Goal: Task Accomplishment & Management: Manage account settings

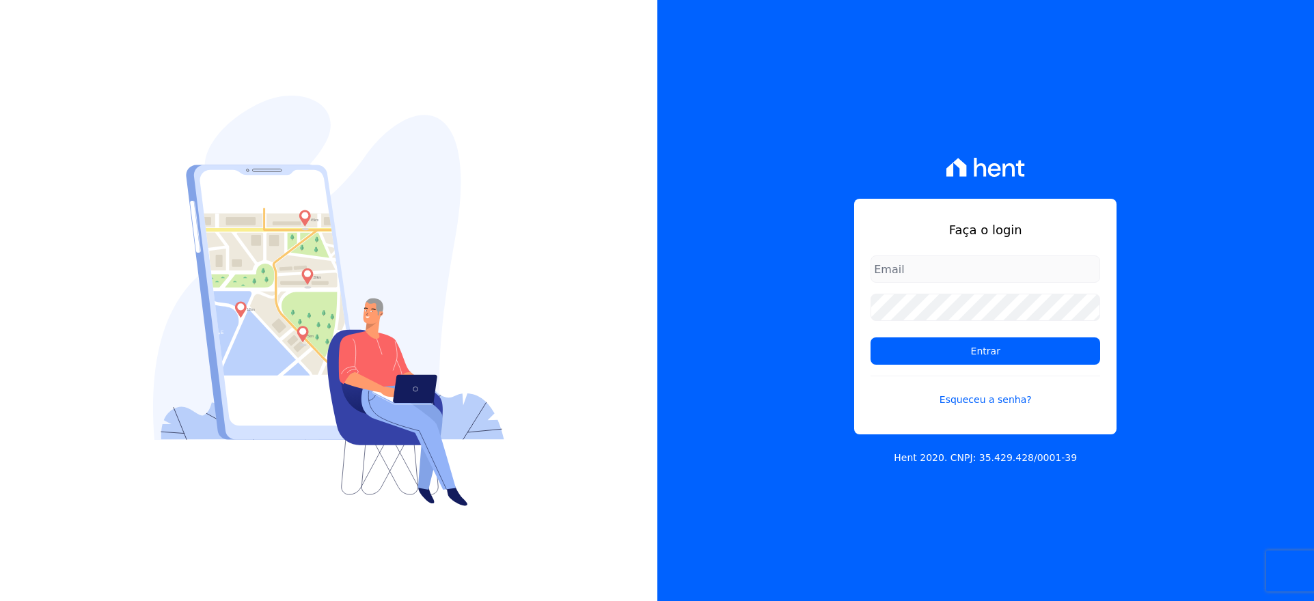
click at [916, 262] on input "email" at bounding box center [985, 268] width 230 height 27
type input "VELLOSOADM@GMAIL.COM"
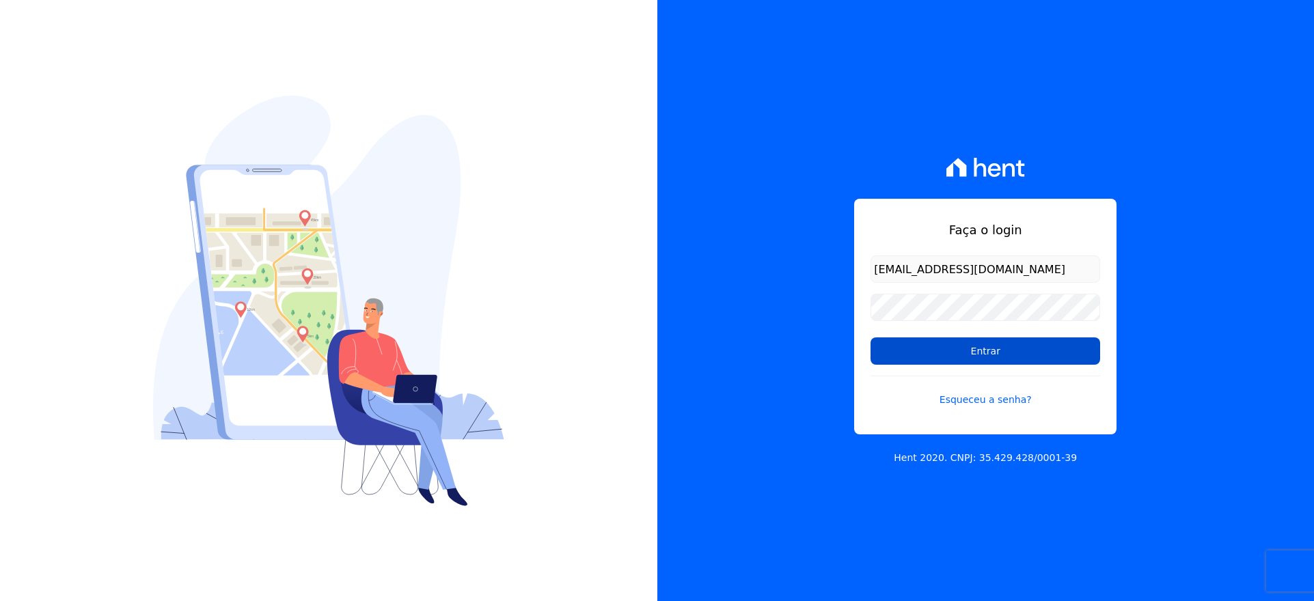
click at [994, 345] on input "Entrar" at bounding box center [985, 350] width 230 height 27
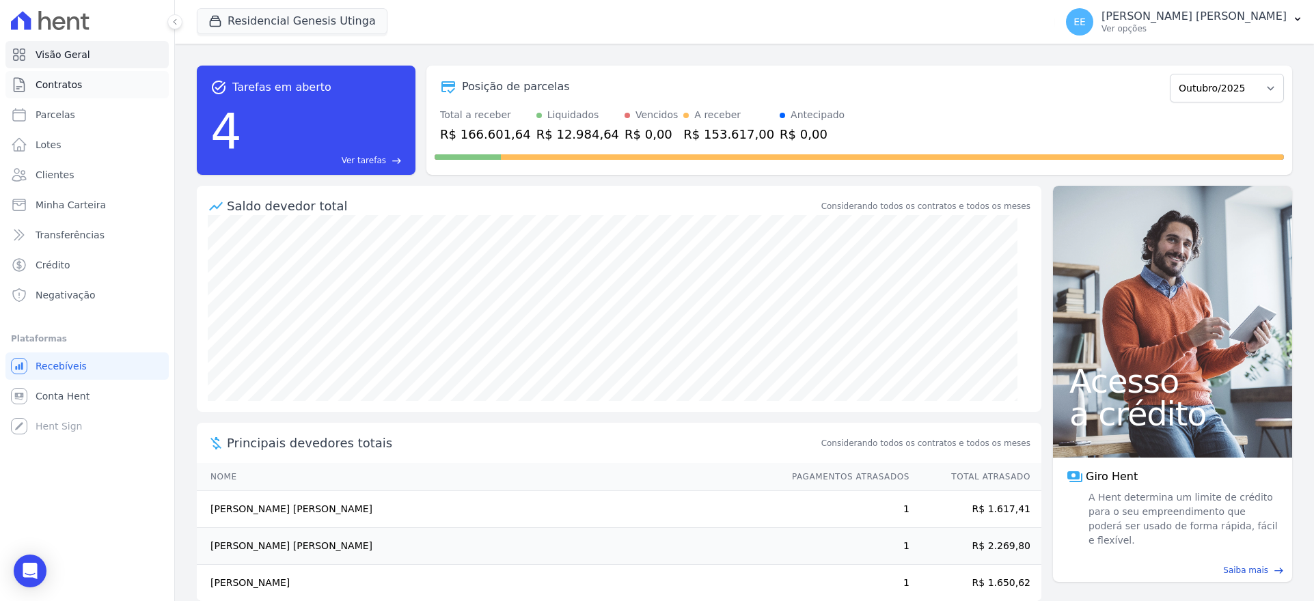
click at [40, 84] on span "Contratos" at bounding box center [59, 85] width 46 height 14
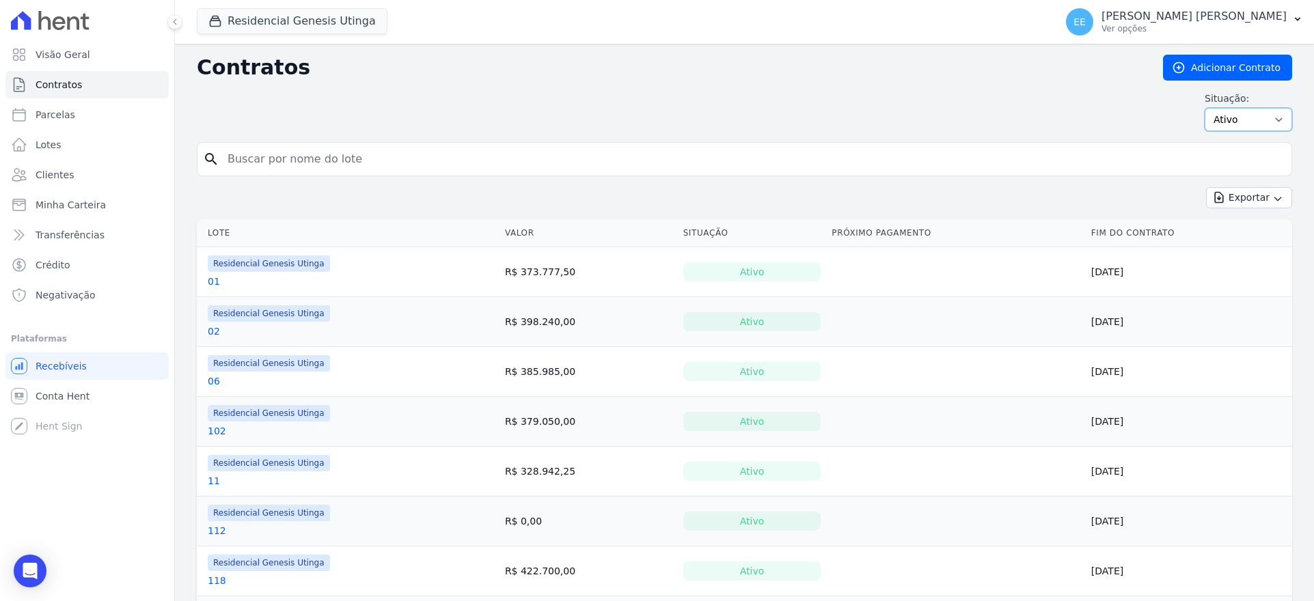
click at [1263, 116] on select "Ativo Todos Pausado Distratado Rascunho Expirado Encerrado" at bounding box center [1247, 119] width 87 height 23
select select "cancelled"
click at [1204, 108] on select "Ativo Todos Pausado Distratado Rascunho Expirado Encerrado" at bounding box center [1247, 119] width 87 height 23
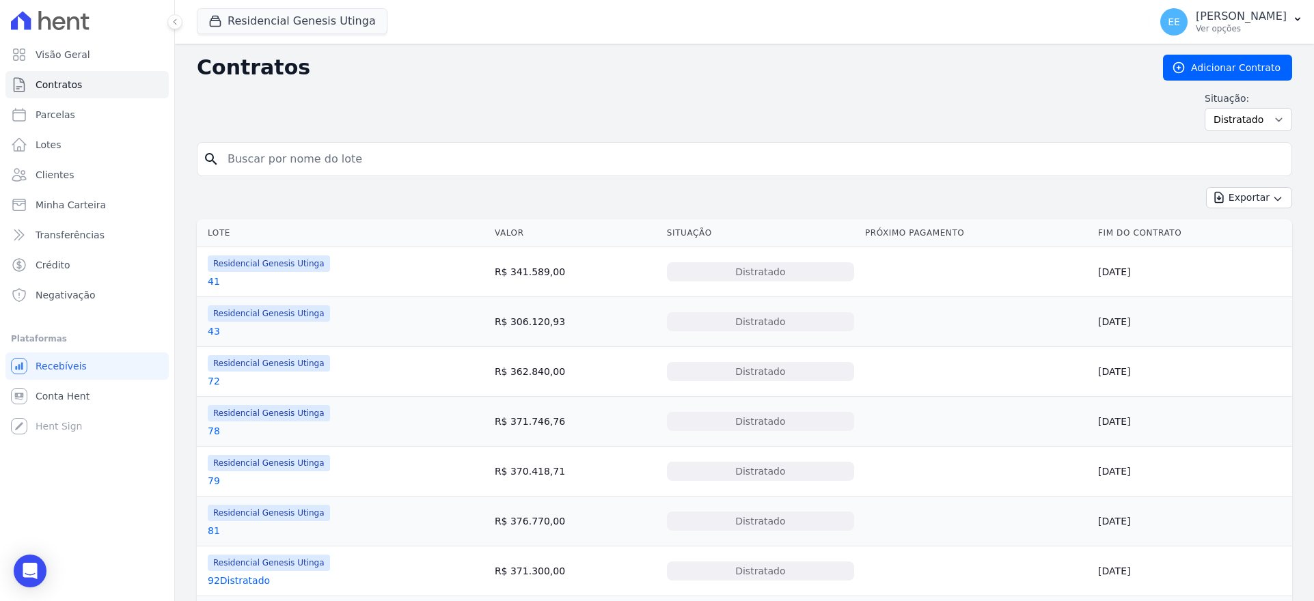
scroll to position [87, 0]
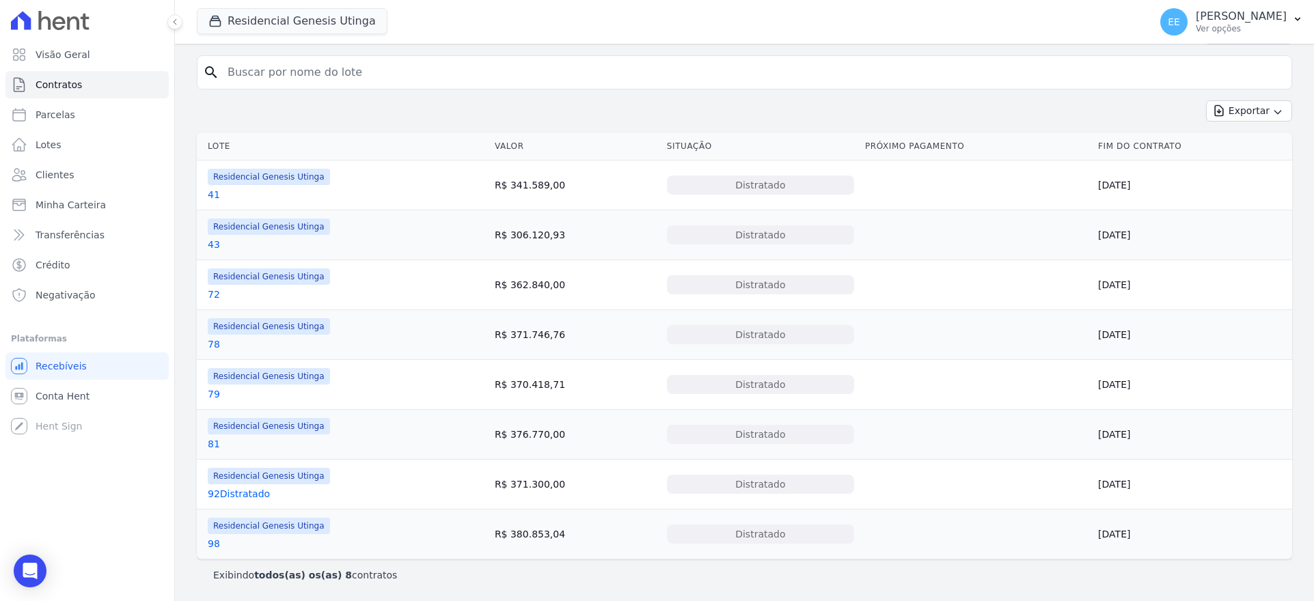
click at [212, 197] on link "41" at bounding box center [214, 195] width 12 height 14
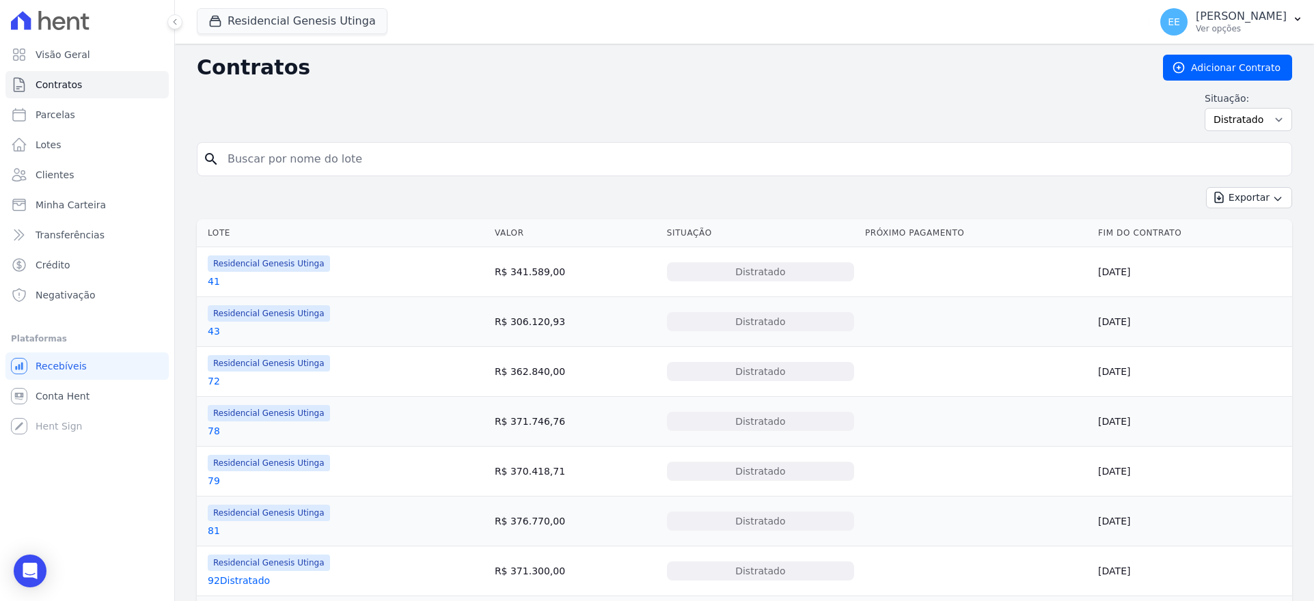
click at [213, 335] on link "43" at bounding box center [214, 331] width 12 height 14
click at [213, 376] on link "72" at bounding box center [214, 381] width 12 height 14
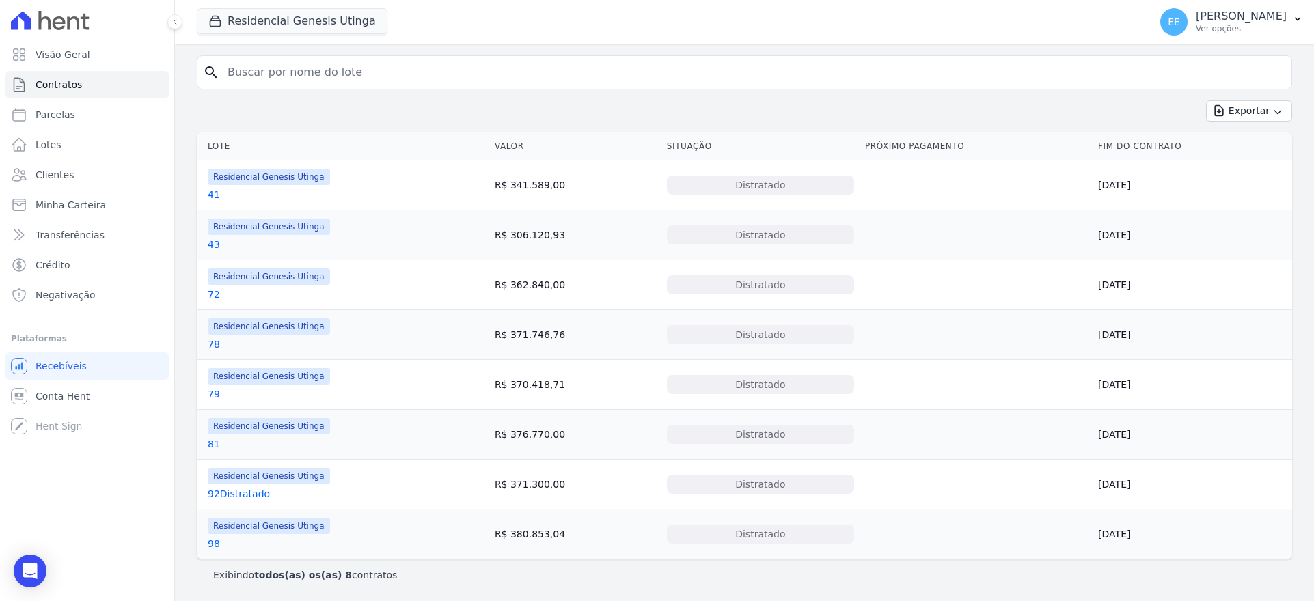
click at [214, 341] on link "78" at bounding box center [214, 344] width 12 height 14
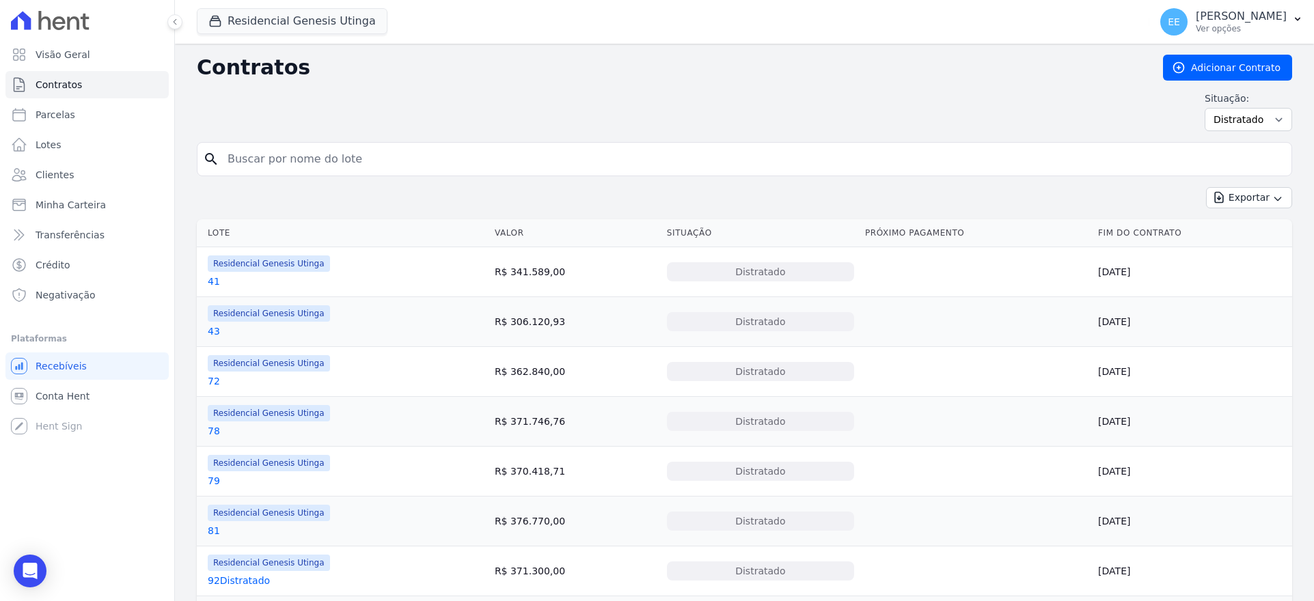
scroll to position [87, 0]
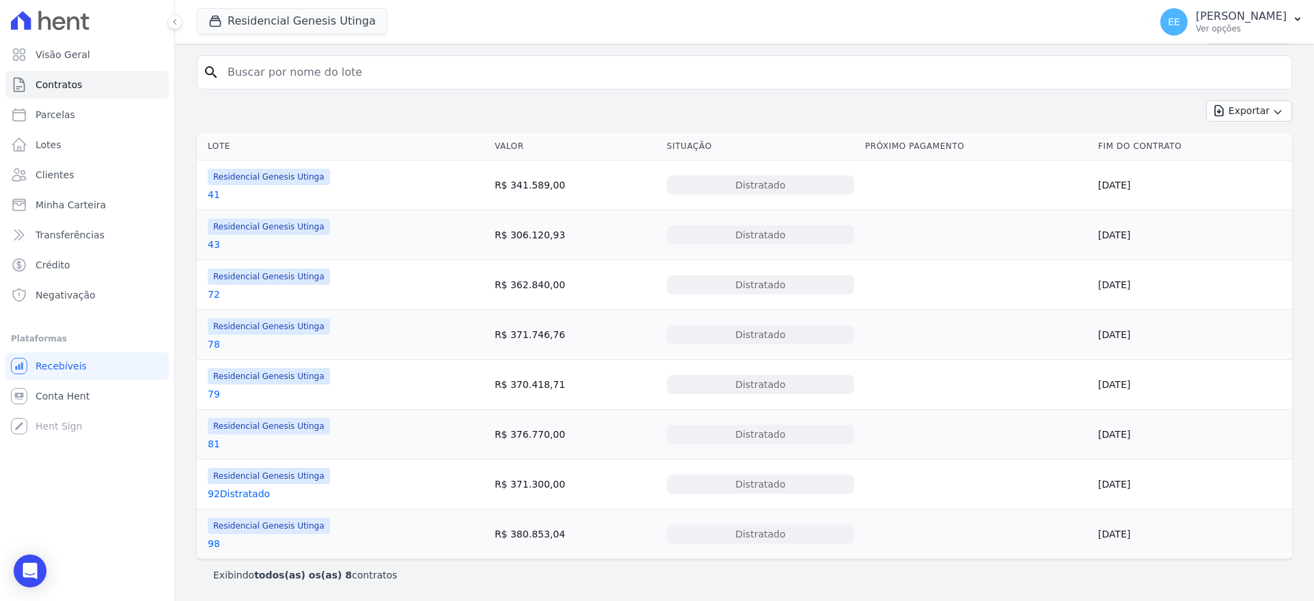
click at [217, 389] on link "79" at bounding box center [214, 394] width 12 height 14
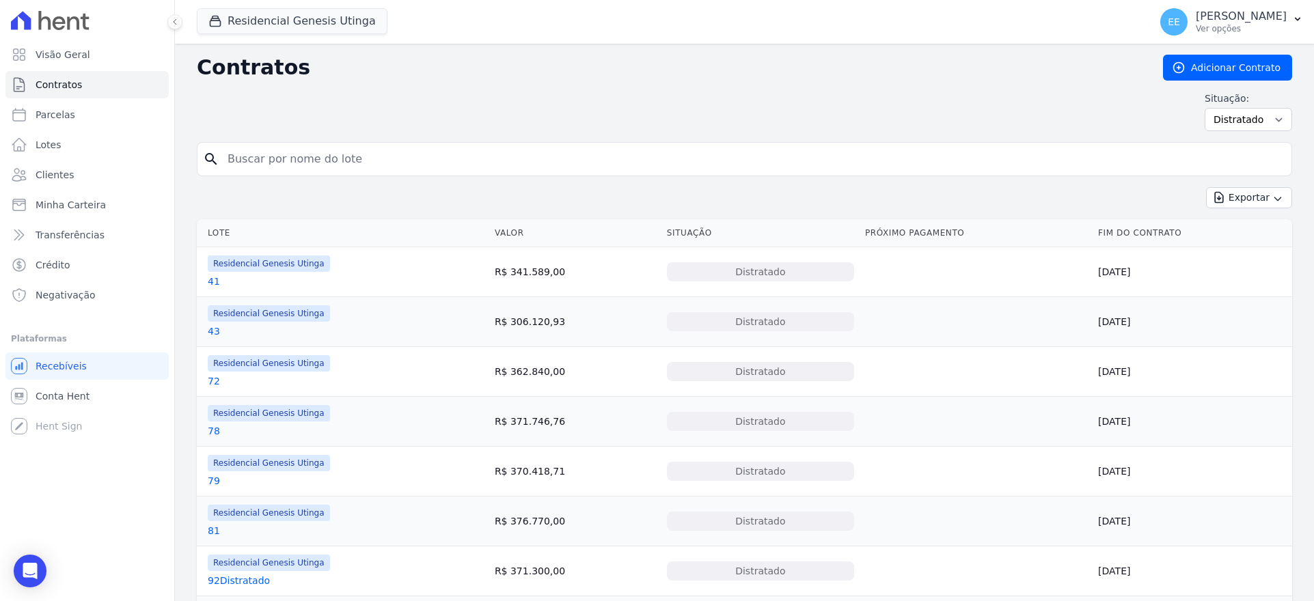
scroll to position [87, 0]
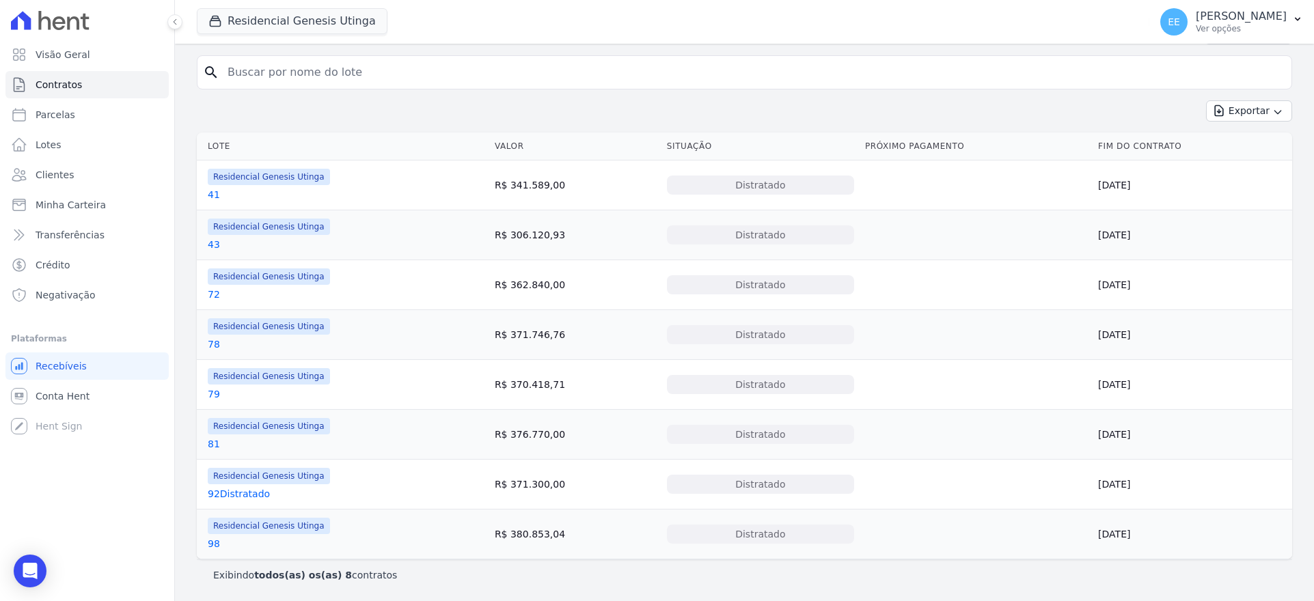
click at [212, 443] on link "81" at bounding box center [214, 444] width 12 height 14
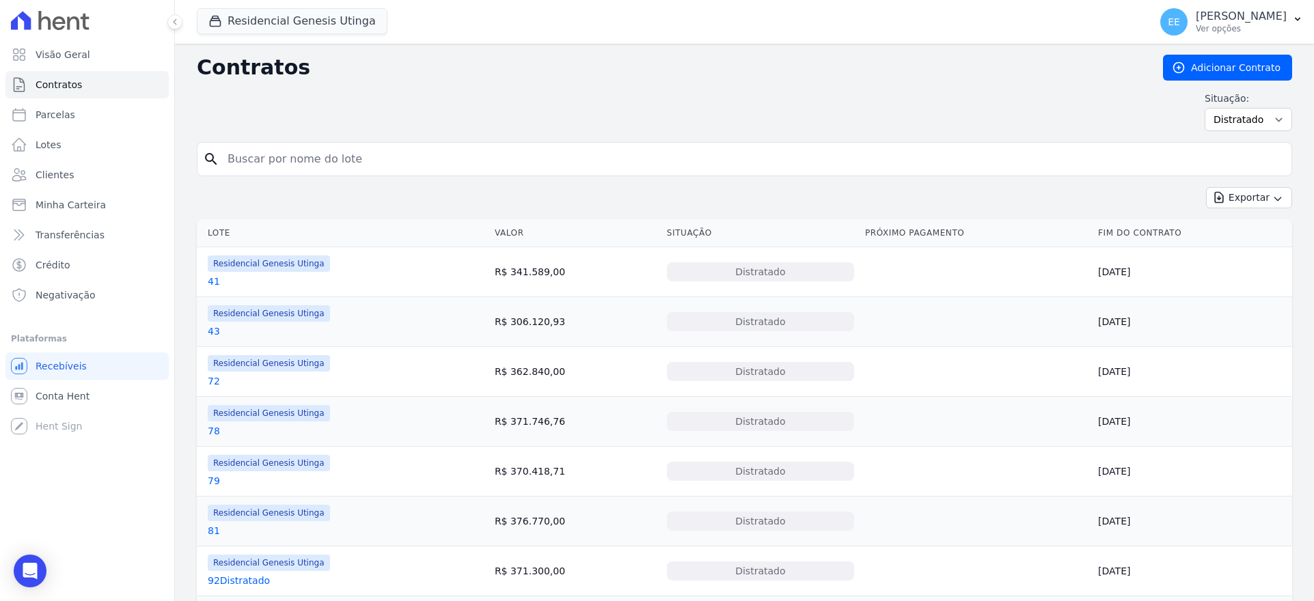
scroll to position [87, 0]
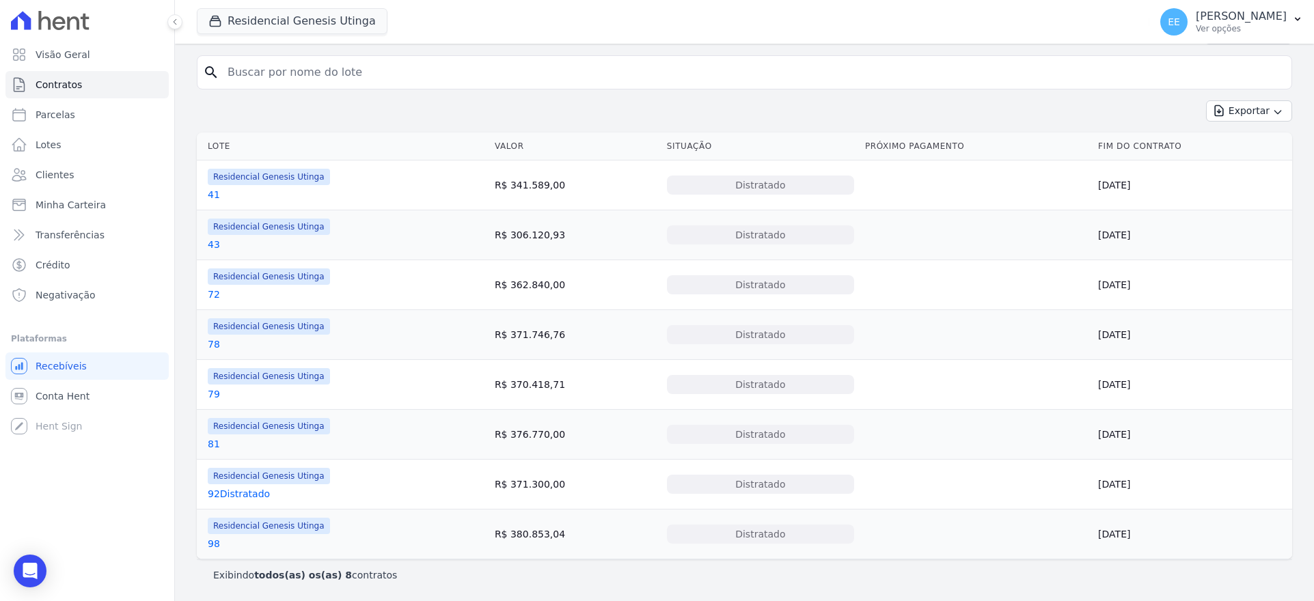
click at [240, 495] on link "92Distratado" at bounding box center [239, 494] width 62 height 14
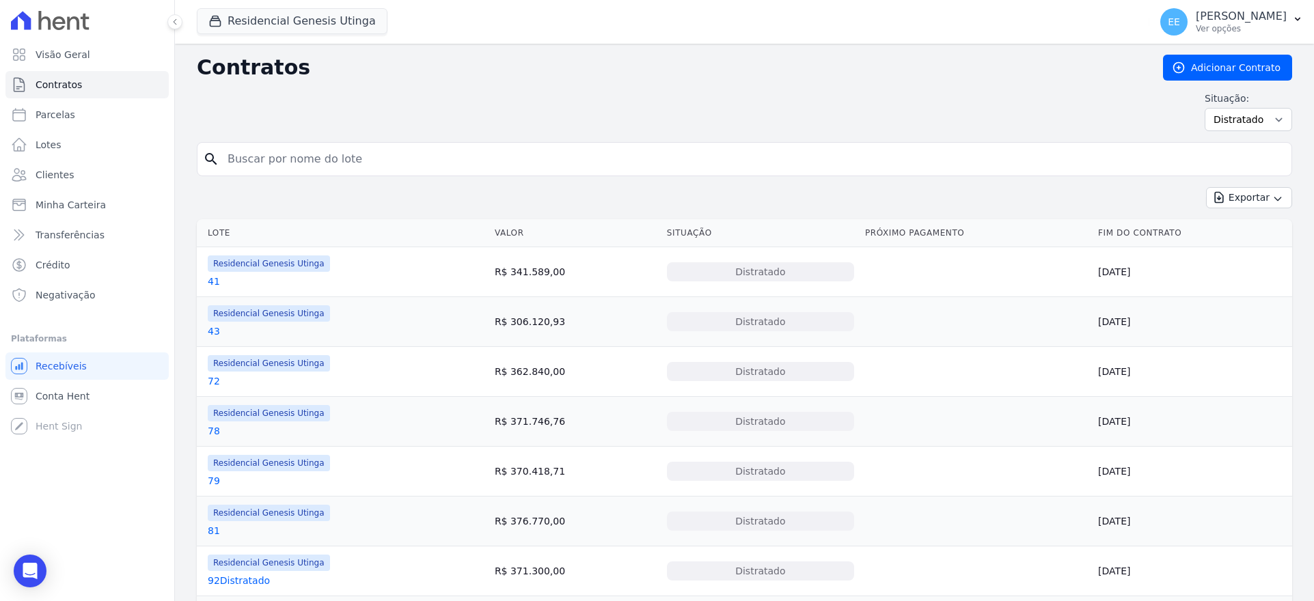
scroll to position [87, 0]
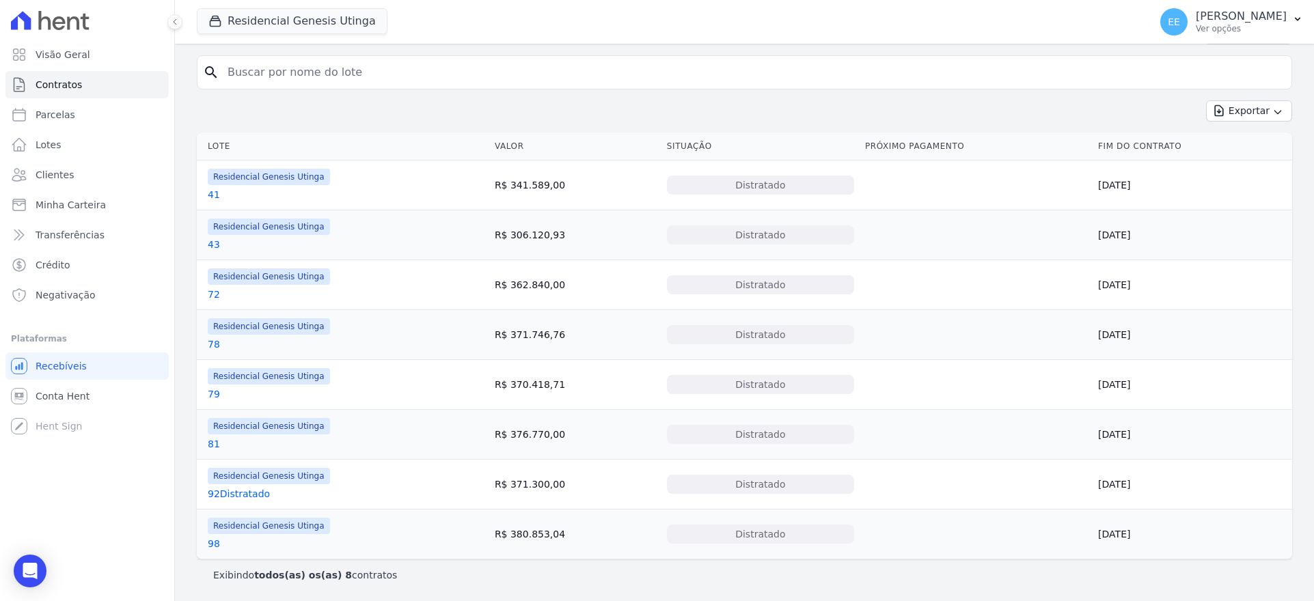
click at [250, 492] on link "92Distratado" at bounding box center [239, 494] width 62 height 14
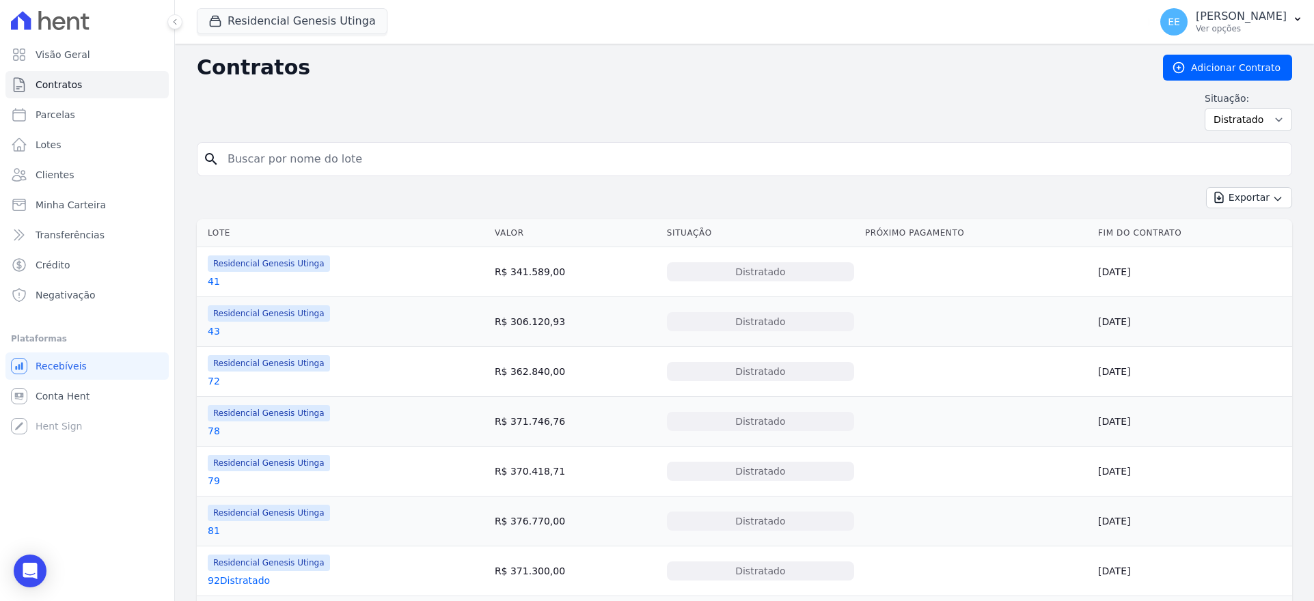
scroll to position [87, 0]
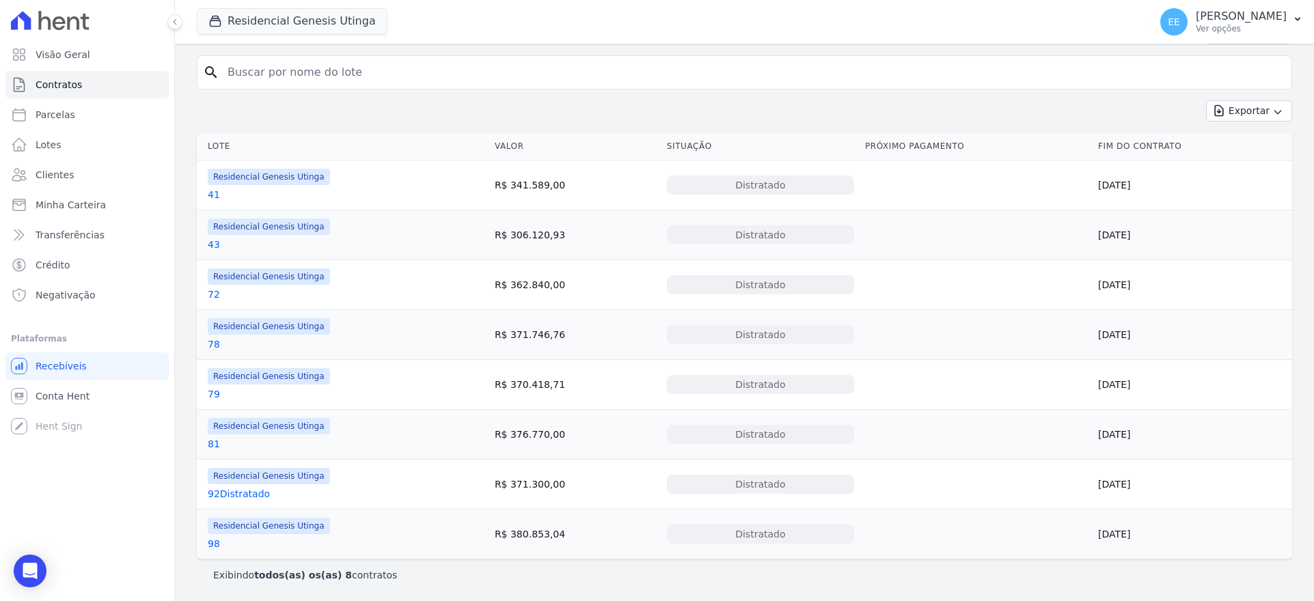
click at [216, 544] on link "98" at bounding box center [214, 544] width 12 height 14
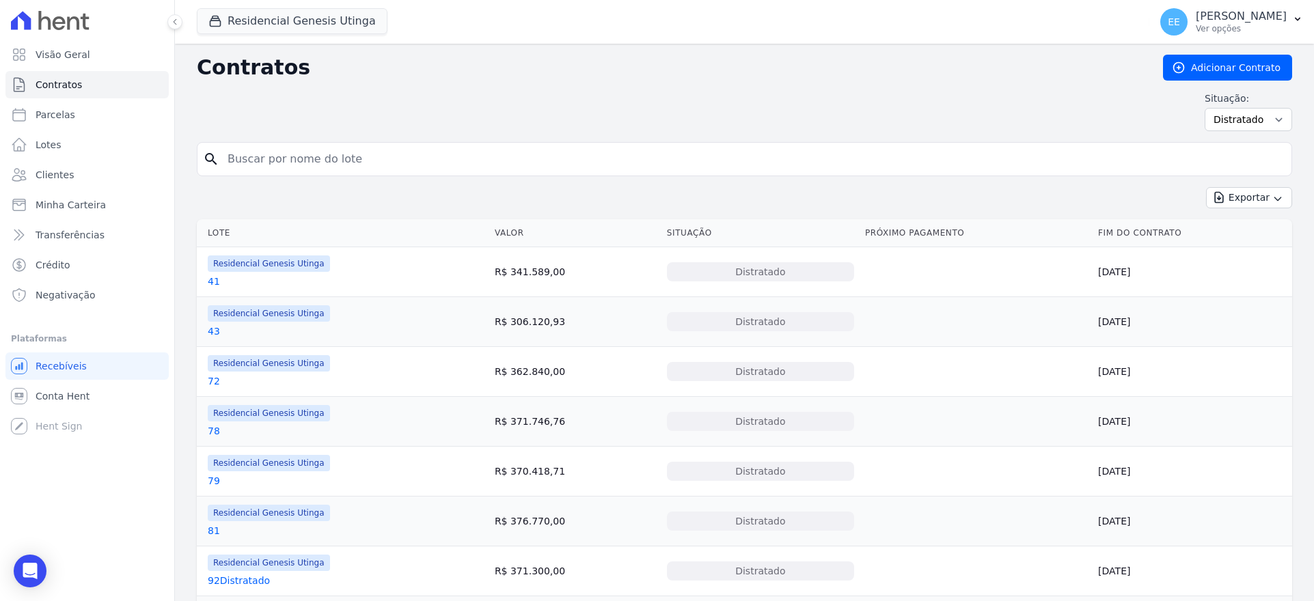
scroll to position [87, 0]
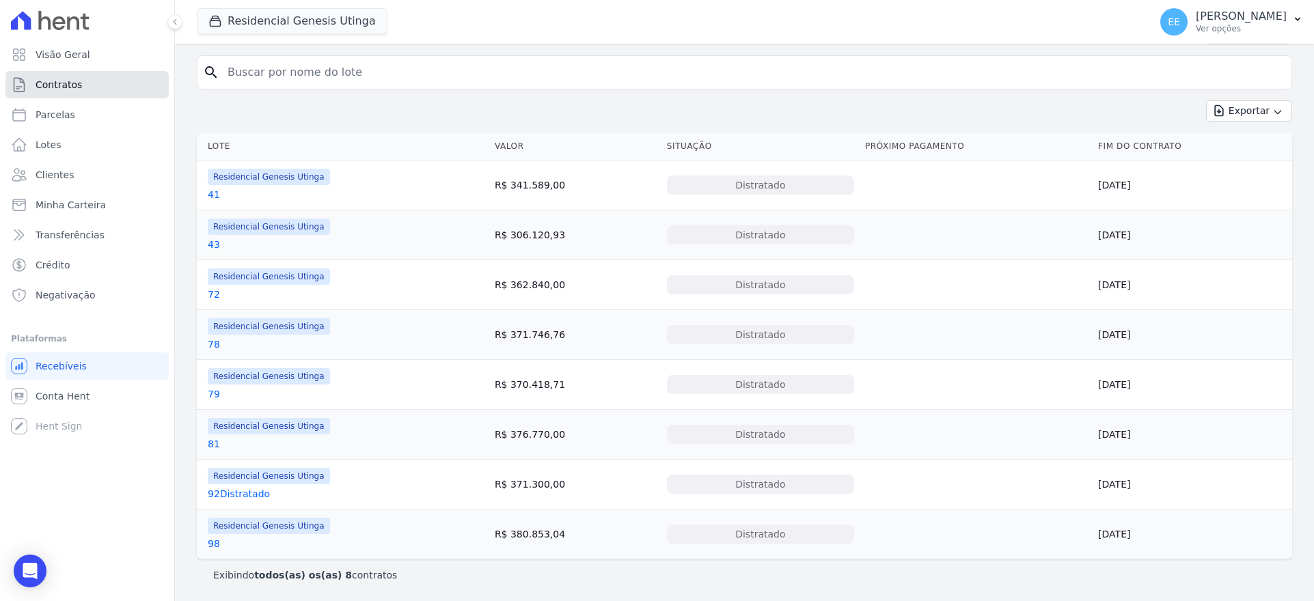
click at [91, 82] on link "Contratos" at bounding box center [86, 84] width 163 height 27
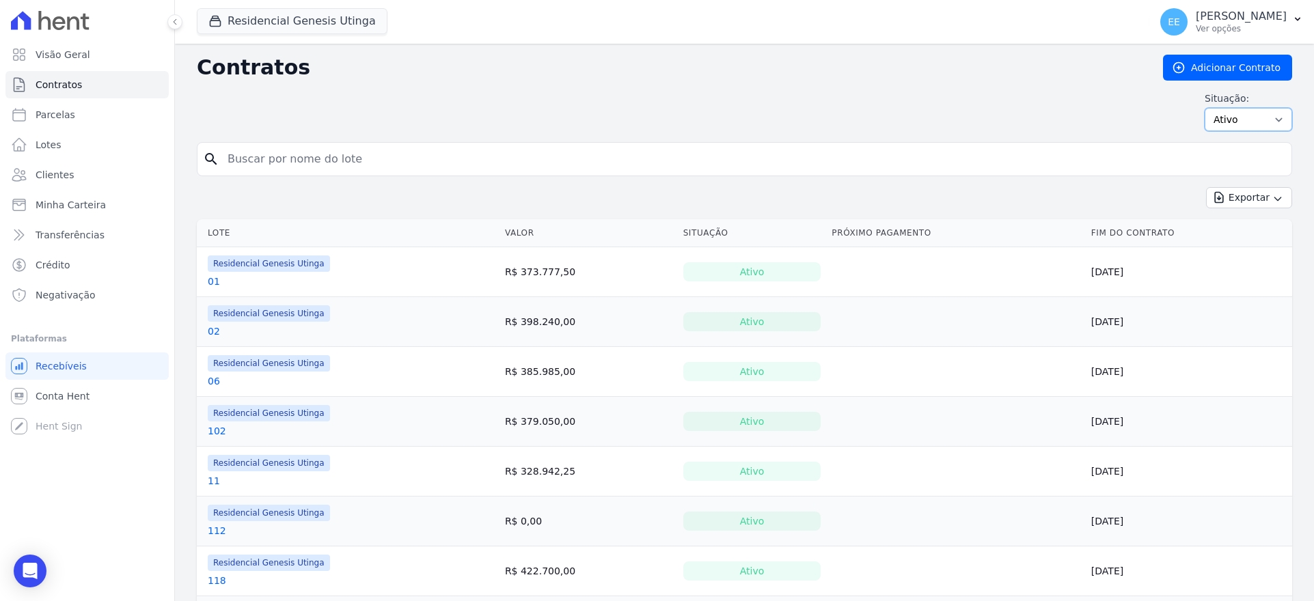
click at [1243, 122] on select "Ativo Todos Pausado Distratado Rascunho Expirado Encerrado" at bounding box center [1247, 119] width 87 height 23
select select "on_hold"
click at [1204, 108] on select "Ativo Todos Pausado Distratado Rascunho Expirado Encerrado" at bounding box center [1247, 119] width 87 height 23
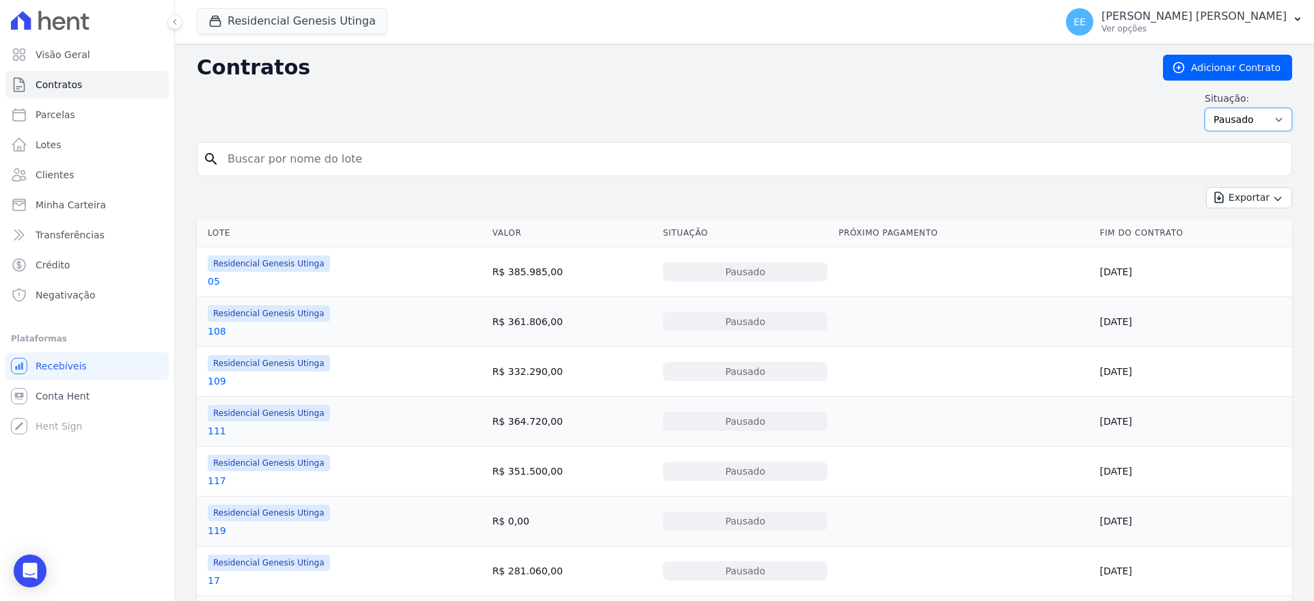
click at [1238, 113] on select "Ativo Todos Pausado Distratado Rascunho Expirado Encerrado" at bounding box center [1247, 119] width 87 height 23
select select
click at [1204, 108] on select "Ativo Todos Pausado Distratado Rascunho Expirado Encerrado" at bounding box center [1247, 119] width 87 height 23
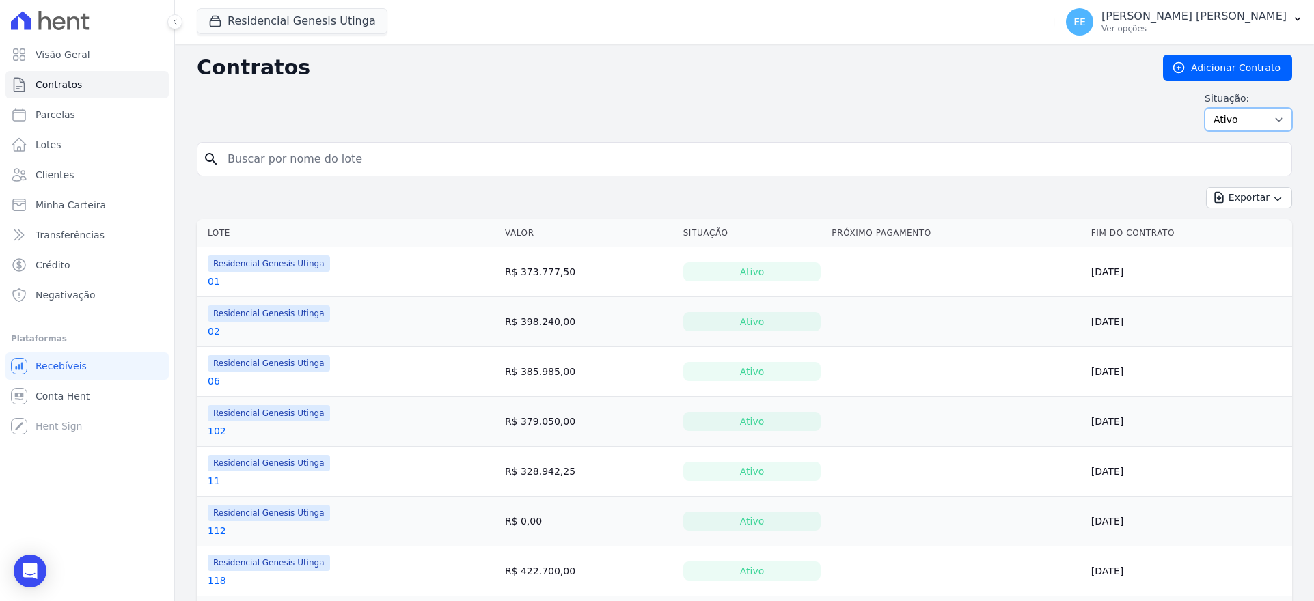
click at [1249, 124] on select "Ativo Todos Pausado Distratado Rascunho Expirado Encerrado" at bounding box center [1247, 119] width 87 height 23
click at [249, 152] on input "search" at bounding box center [752, 158] width 1066 height 27
type input "47"
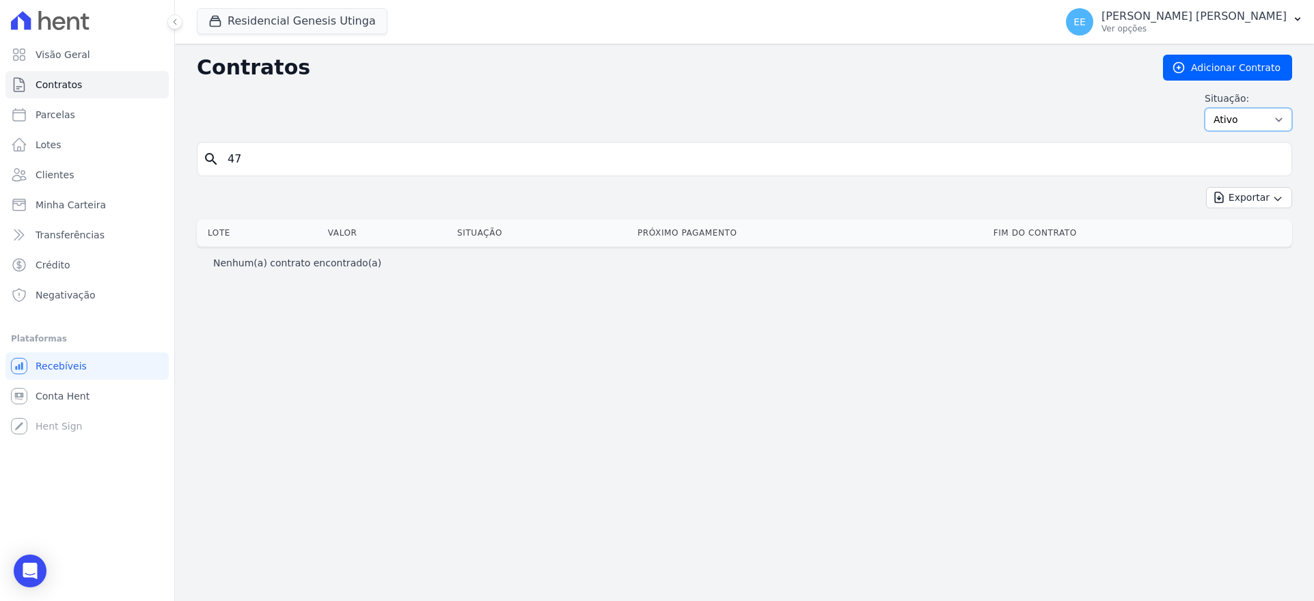
click at [1275, 122] on select "Ativo Todos Pausado Distratado Rascunho Expirado Encerrado" at bounding box center [1247, 119] width 87 height 23
select select "finished"
click at [1210, 108] on select "Ativo Todos Pausado Distratado Rascunho Expirado Encerrado" at bounding box center [1247, 119] width 87 height 23
click at [1264, 118] on select "Ativo Todos Pausado Distratado Rascunho Expirado Encerrado" at bounding box center [1247, 119] width 87 height 23
select select "cancelled"
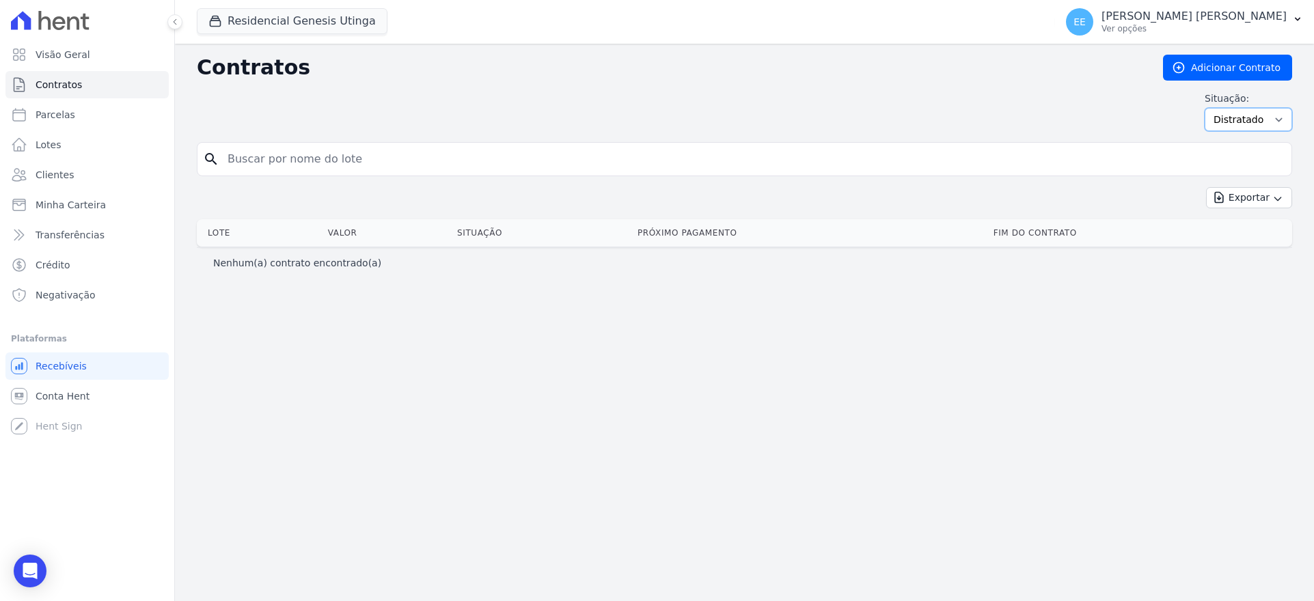
click at [1210, 108] on select "Ativo Todos Pausado Distratado Rascunho Expirado Encerrado" at bounding box center [1247, 119] width 87 height 23
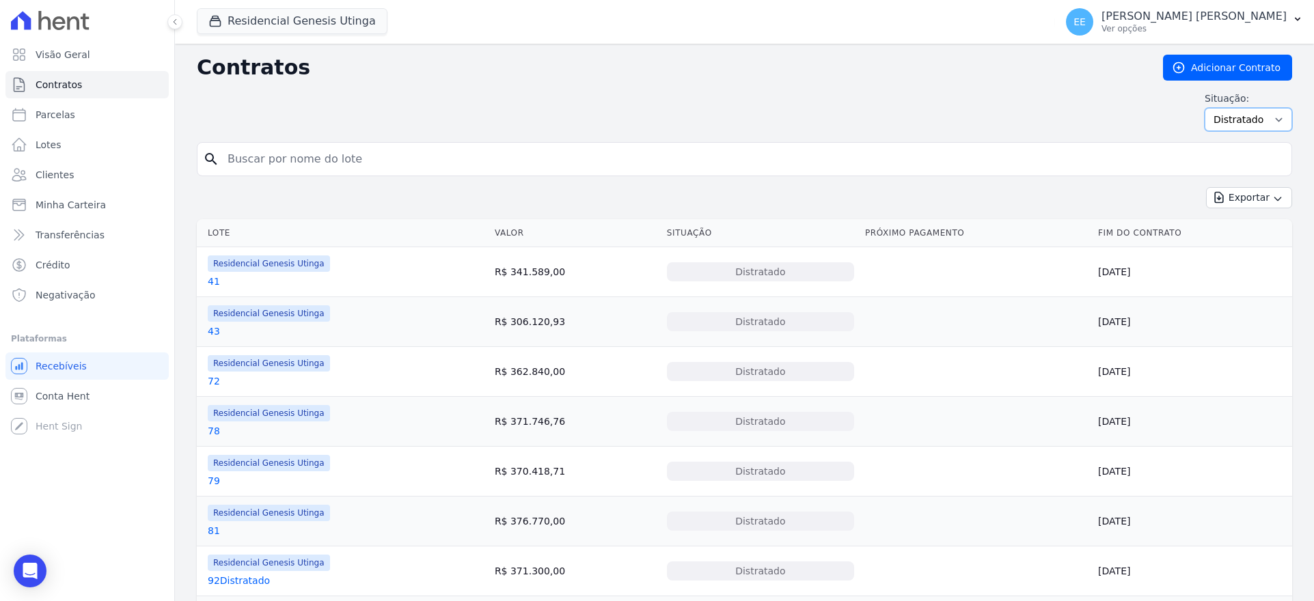
click at [1234, 117] on select "Ativo Todos Pausado Distratado Rascunho Expirado Encerrado" at bounding box center [1247, 119] width 87 height 23
select select "on_hold"
click at [1204, 108] on select "Ativo Todos Pausado Distratado Rascunho Expirado Encerrado" at bounding box center [1247, 119] width 87 height 23
click at [389, 151] on input "search" at bounding box center [752, 158] width 1066 height 27
type input "47"
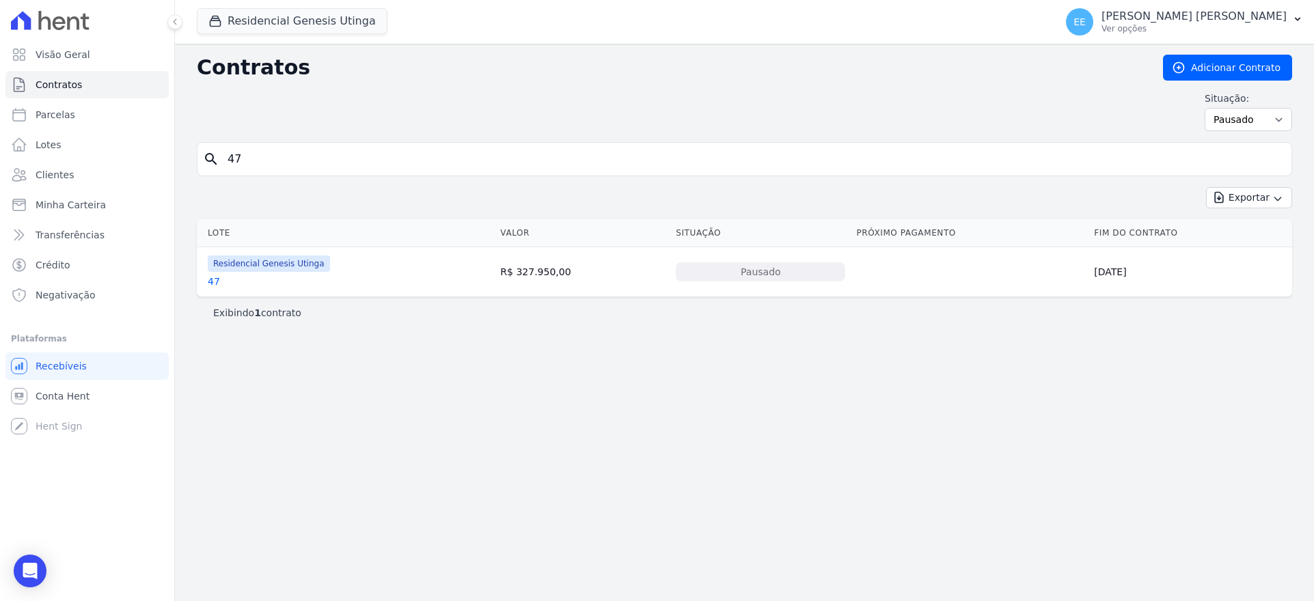
click at [212, 277] on link "47" at bounding box center [214, 282] width 12 height 14
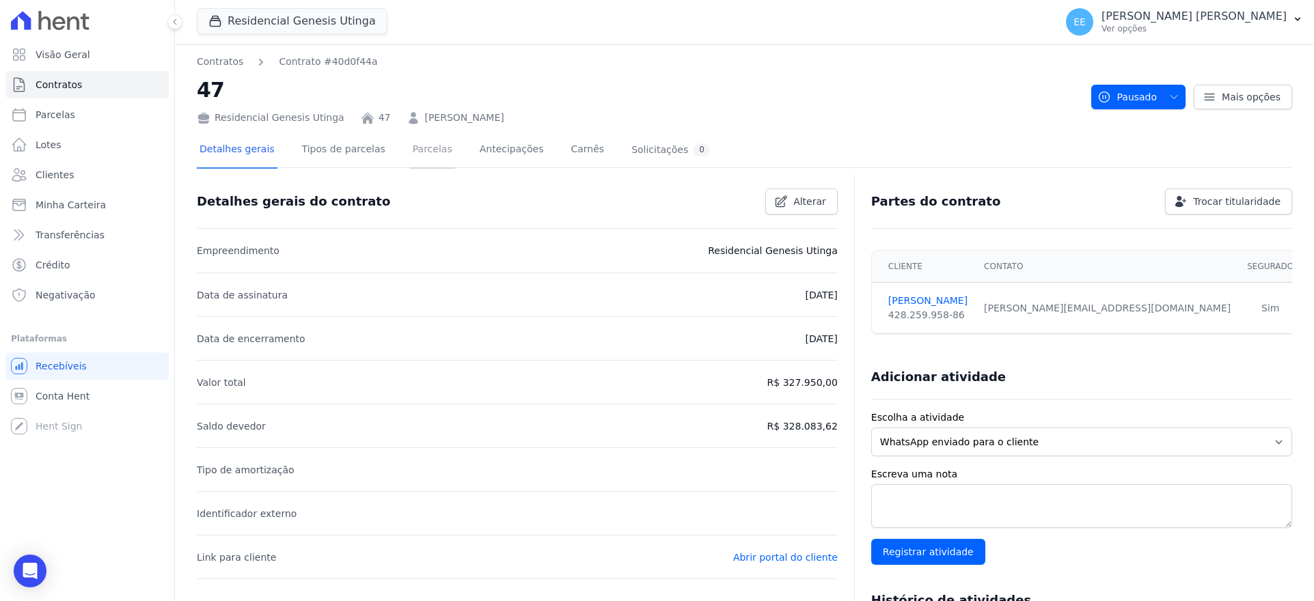
click at [413, 146] on link "Parcelas" at bounding box center [432, 151] width 45 height 36
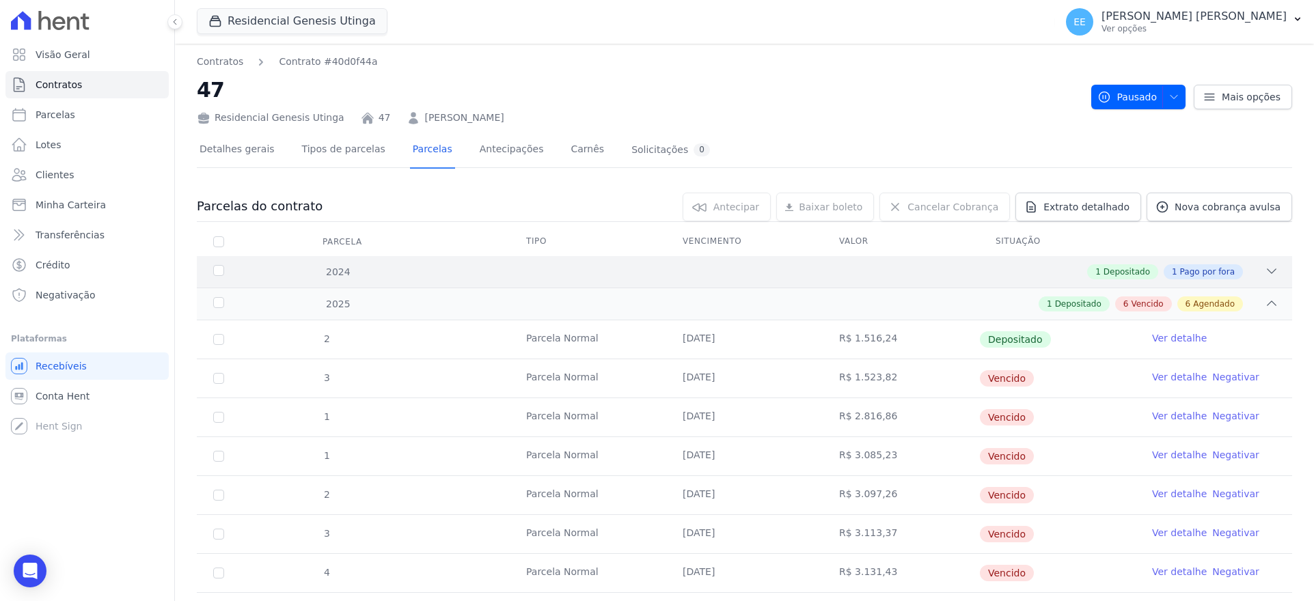
click at [1270, 266] on div "2024 1 Depositado 1 Pago por fora" at bounding box center [744, 271] width 1095 height 31
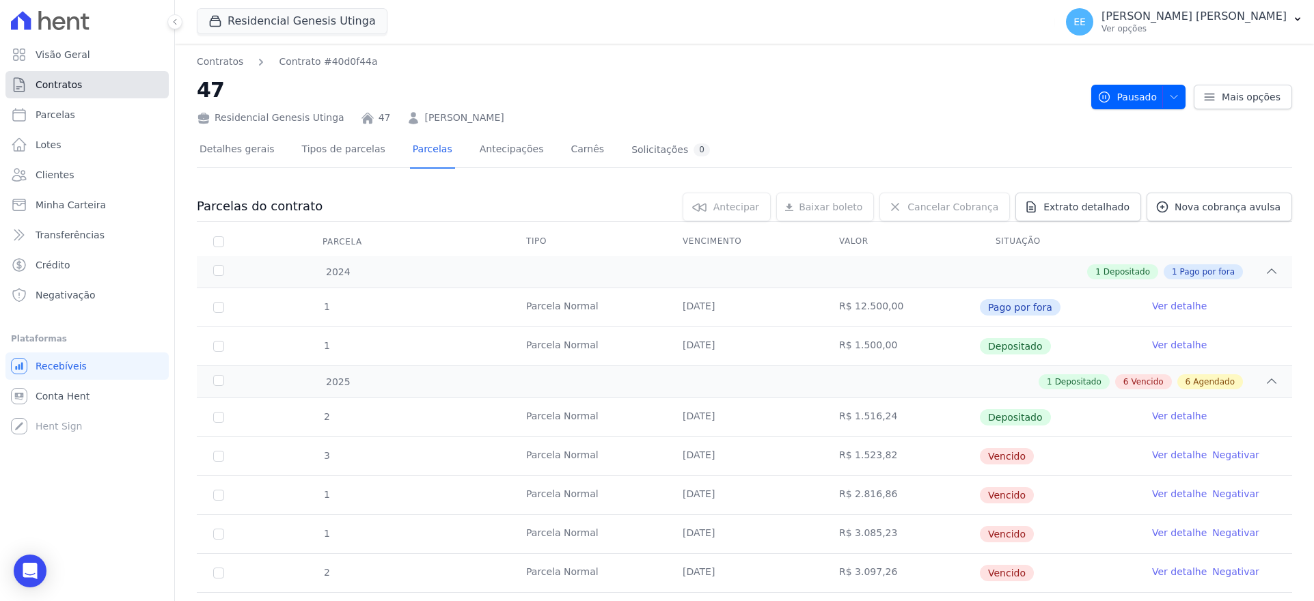
click at [69, 89] on span "Contratos" at bounding box center [59, 85] width 46 height 14
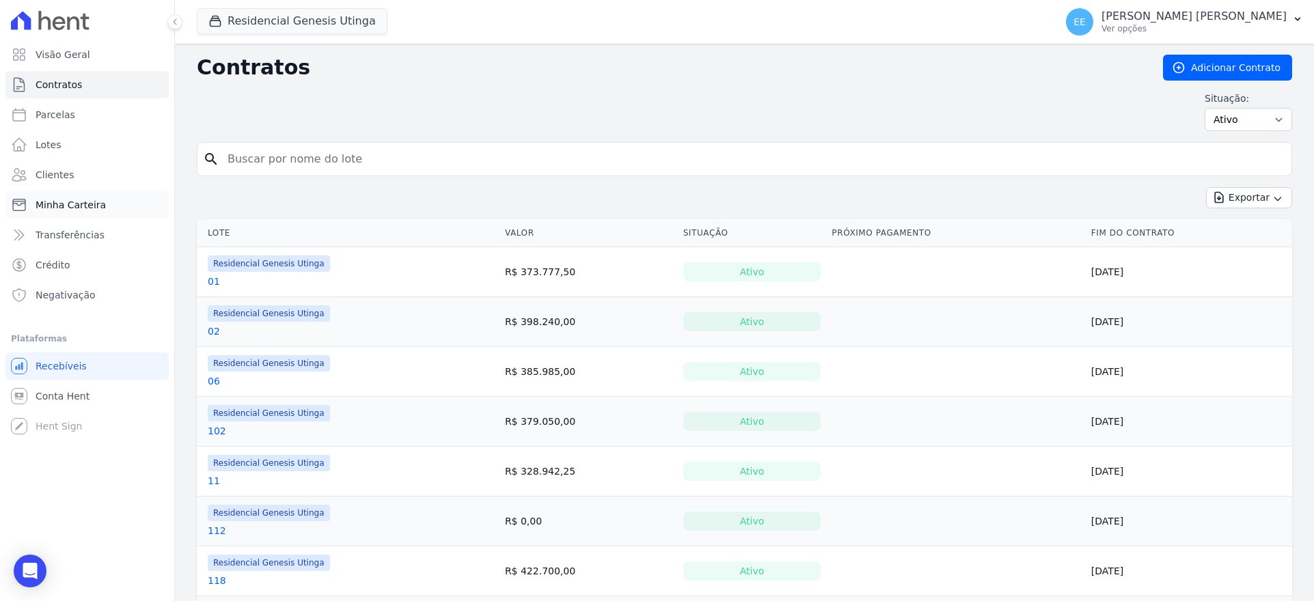
click at [74, 199] on span "Minha Carteira" at bounding box center [71, 205] width 70 height 14
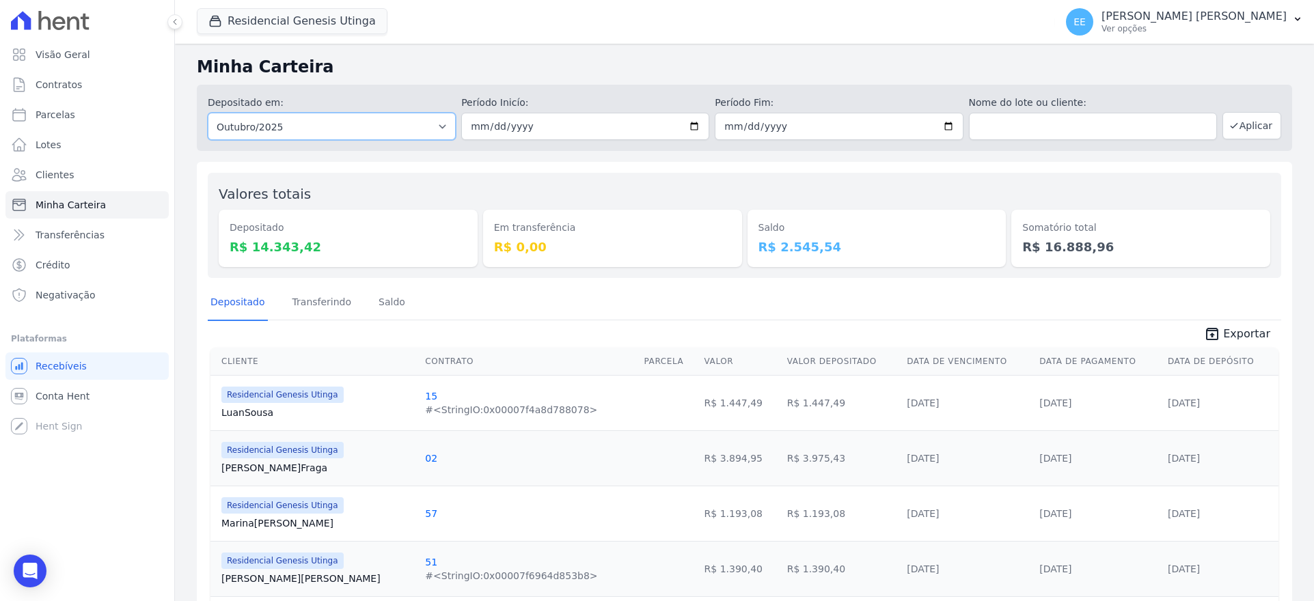
click at [414, 126] on select "Todos os meses Outubro/2023 Novembro/2023 Dezembro/2023 Janeiro/2024 Fevereiro/…" at bounding box center [332, 126] width 248 height 27
select select "09/2025"
click at [208, 113] on select "Todos os meses Outubro/2023 Novembro/2023 Dezembro/2023 Janeiro/2024 Fevereiro/…" at bounding box center [332, 126] width 248 height 27
click at [475, 124] on input "date" at bounding box center [585, 126] width 248 height 27
type input "[DATE]"
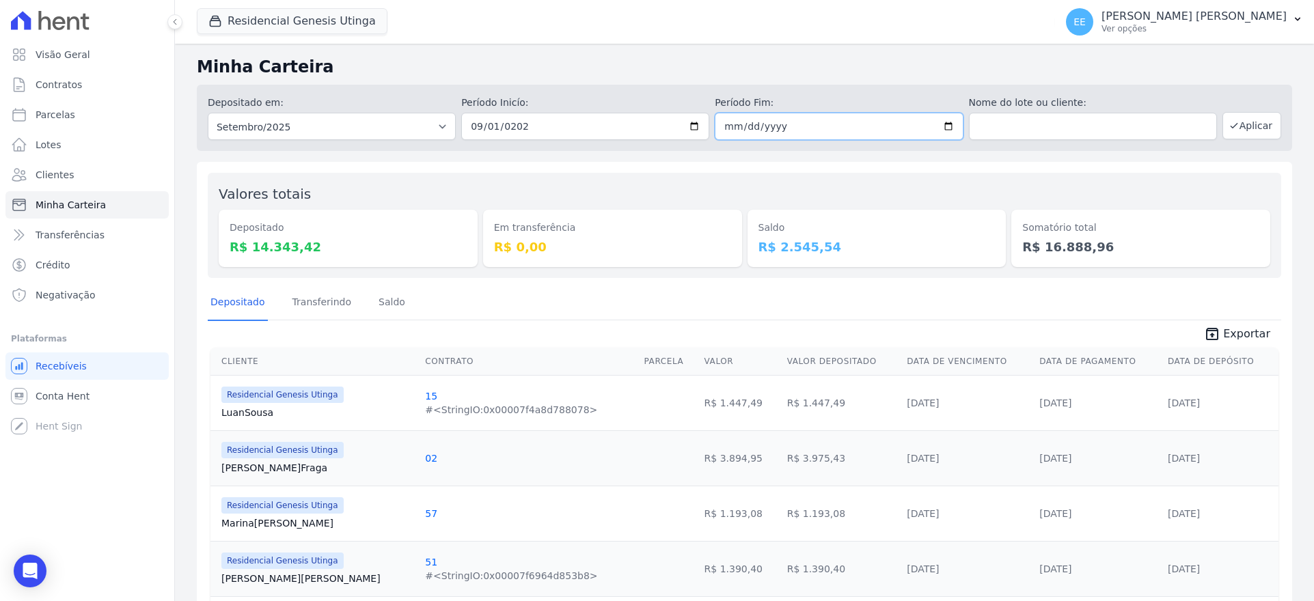
click at [764, 126] on input "date" at bounding box center [839, 126] width 248 height 27
click at [940, 124] on input "date" at bounding box center [839, 126] width 248 height 27
type input "[DATE]"
click at [1243, 130] on button "Aplicar" at bounding box center [1251, 125] width 59 height 27
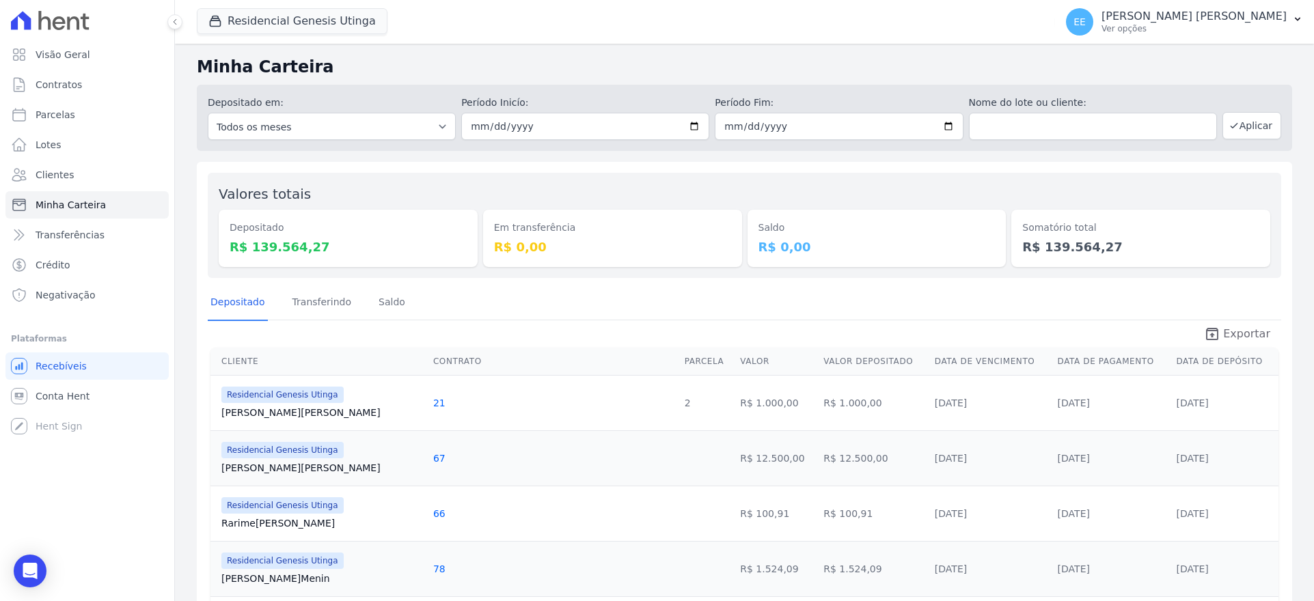
click at [1231, 333] on span "Exportar" at bounding box center [1246, 334] width 47 height 16
click at [50, 79] on span "Contratos" at bounding box center [59, 85] width 46 height 14
